Goal: Information Seeking & Learning: Learn about a topic

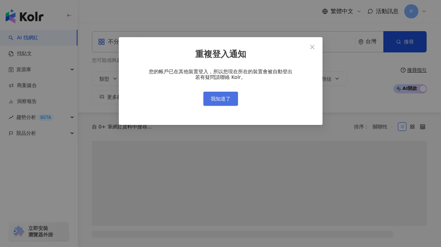
click at [211, 99] on span "我知道了" at bounding box center [221, 99] width 20 height 6
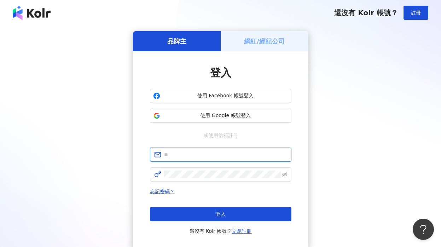
click at [198, 156] on input "text" at bounding box center [225, 155] width 123 height 8
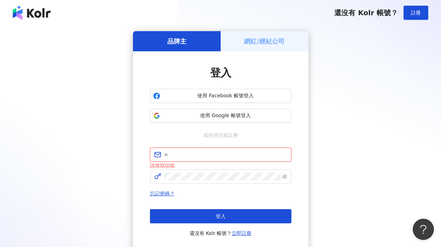
type input "**********"
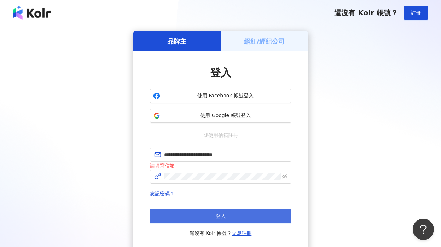
click at [212, 213] on button "登入" at bounding box center [220, 216] width 141 height 14
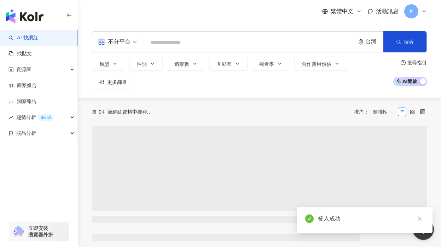
click at [184, 43] on input "search" at bounding box center [249, 42] width 205 height 13
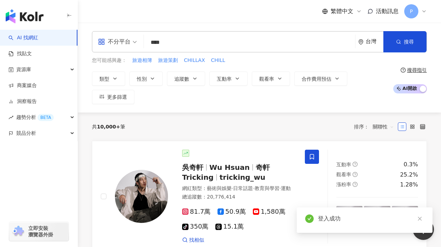
type input "***"
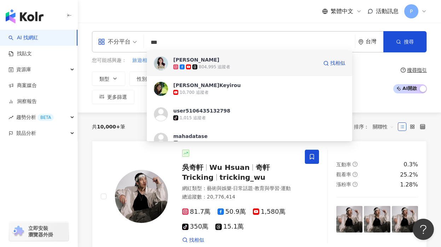
click at [168, 67] on div "柯以柔 804,995 追蹤者 找相似" at bounding box center [249, 63] width 205 height 25
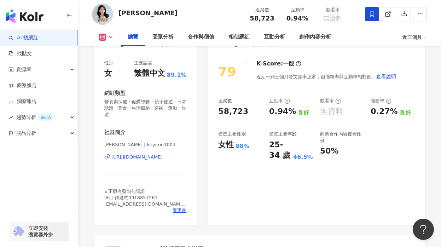
scroll to position [68, 0]
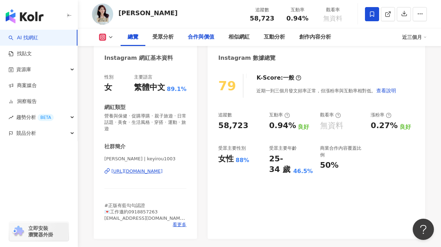
click at [198, 39] on div "合作與價值" at bounding box center [201, 37] width 26 height 8
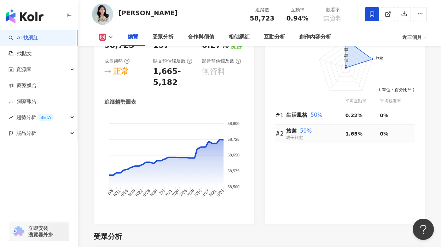
scroll to position [387, 0]
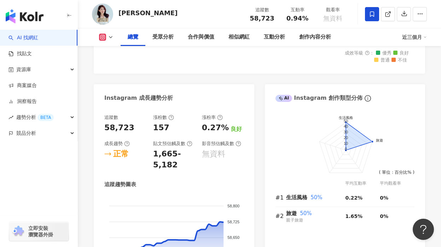
click at [112, 37] on polyline at bounding box center [110, 36] width 3 height 1
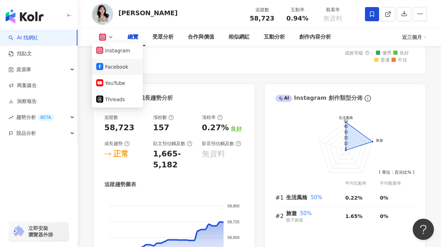
click at [113, 69] on button "Facebook" at bounding box center [117, 67] width 42 height 10
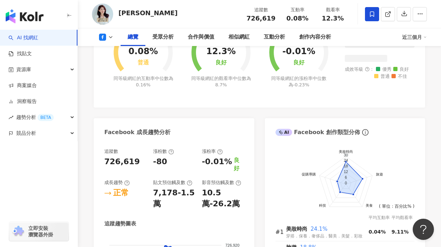
scroll to position [276, 0]
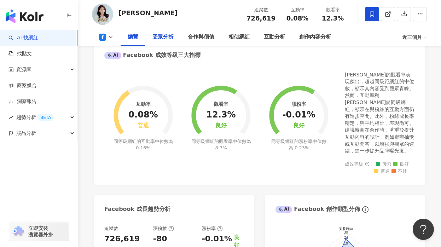
click at [150, 37] on div "受眾分析" at bounding box center [162, 37] width 35 height 18
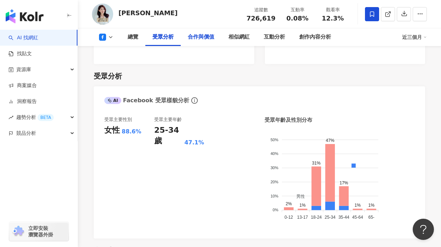
click at [188, 36] on div "合作與價值" at bounding box center [201, 37] width 26 height 8
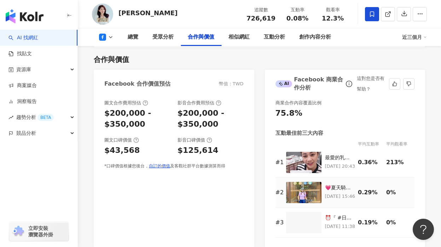
scroll to position [824, 0]
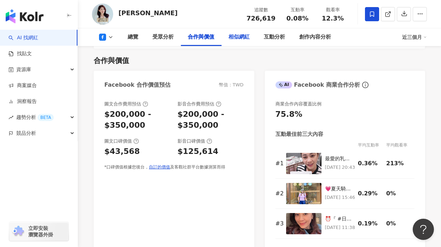
click at [241, 41] on div "相似網紅" at bounding box center [238, 37] width 21 height 8
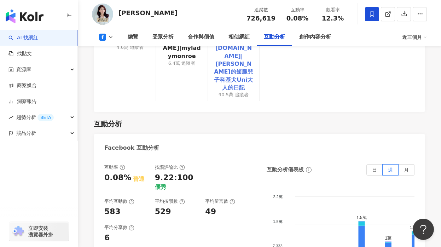
scroll to position [1165, 0]
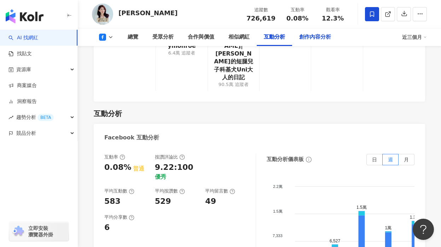
click at [322, 33] on div "創作內容分析" at bounding box center [315, 37] width 32 height 8
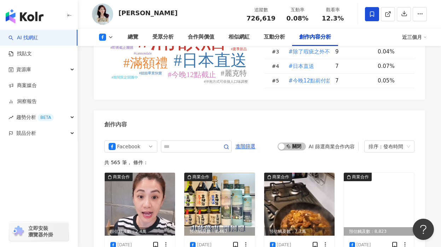
scroll to position [1935, 0]
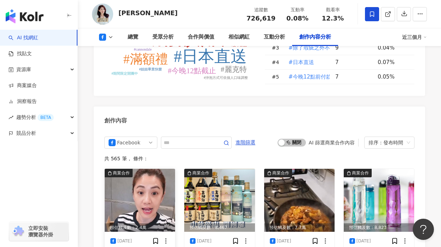
click at [144, 169] on img at bounding box center [140, 200] width 70 height 63
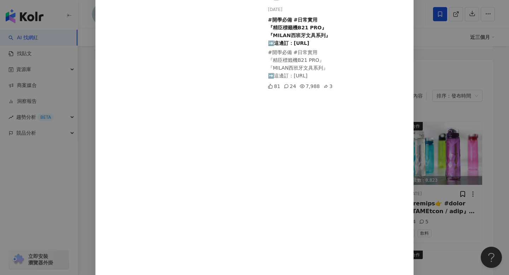
scroll to position [66, 0]
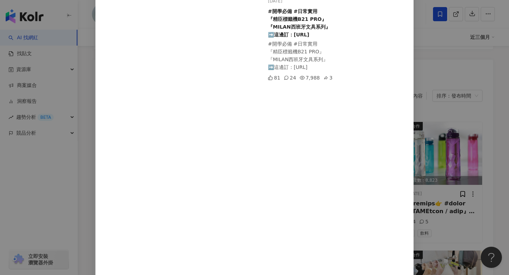
click at [290, 76] on div "24" at bounding box center [290, 78] width 12 height 8
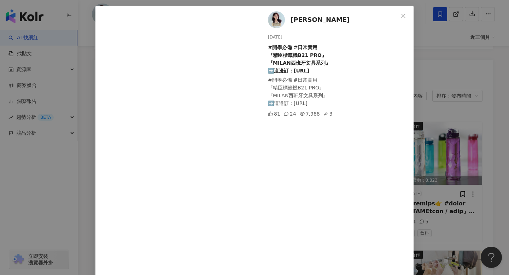
scroll to position [0, 0]
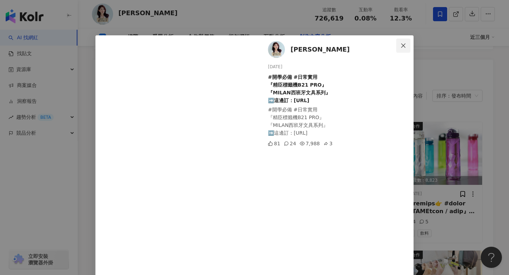
click at [404, 45] on icon "close" at bounding box center [403, 45] width 4 height 4
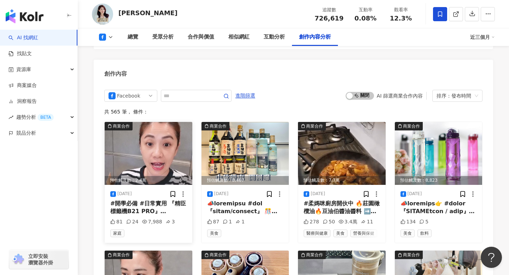
click at [147, 122] on img at bounding box center [149, 153] width 88 height 63
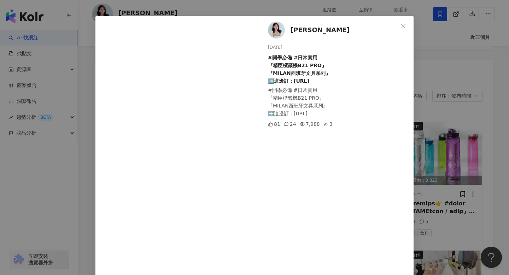
scroll to position [23, 0]
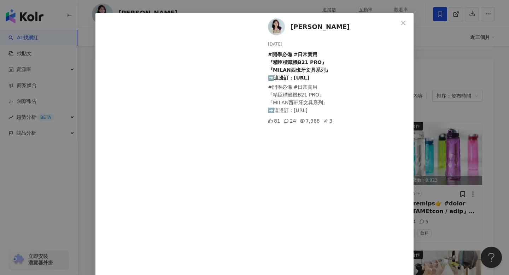
click at [440, 61] on div "柯以柔 [DATE] #開學必備 #日常實用 『精臣標籤機B21 PRO』 『MILAN西班牙文具系列』 ➡️這邊訂：[URL] #開學必備 #日常實用 『精…" at bounding box center [254, 137] width 509 height 275
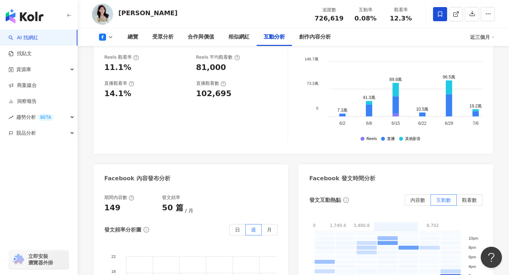
scroll to position [1488, 0]
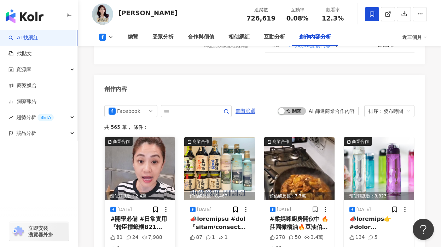
scroll to position [1965, 0]
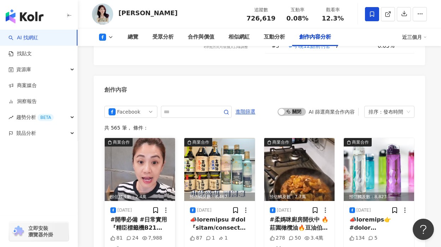
drag, startPoint x: 164, startPoint y: 165, endPoint x: 142, endPoint y: 164, distance: 22.3
click at [142, 234] on div "81 24 7,988 3" at bounding box center [139, 242] width 59 height 17
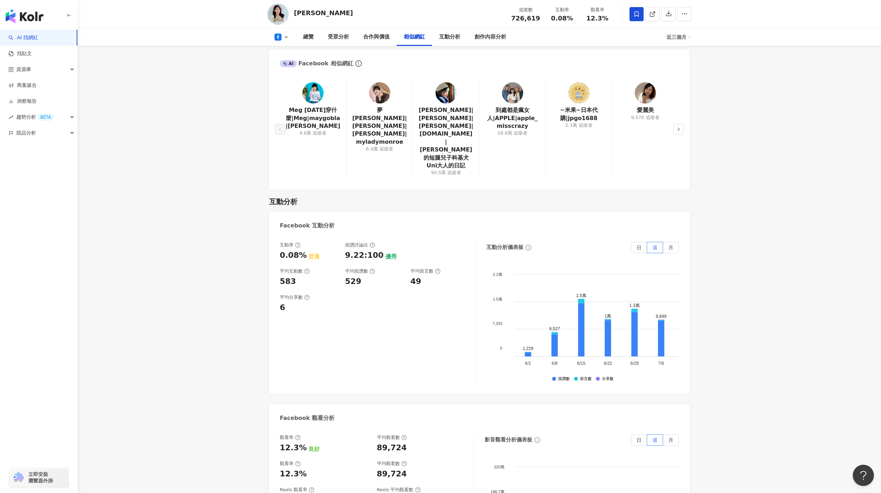
scroll to position [960, 0]
